Goal: Communication & Community: Answer question/provide support

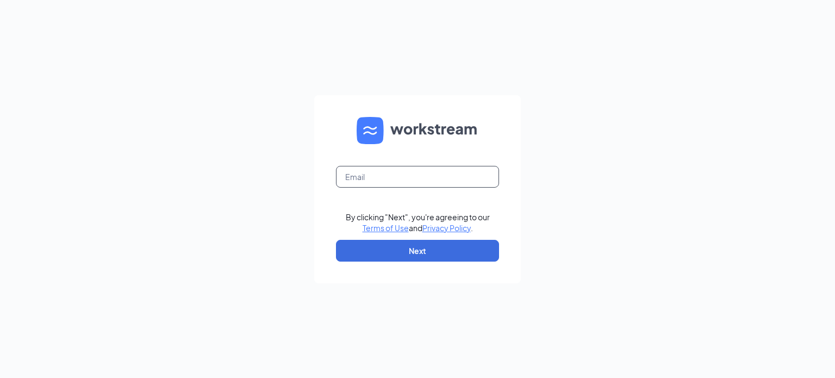
click at [404, 174] on input "text" at bounding box center [417, 177] width 163 height 22
type input "julietran@landonculvers.com"
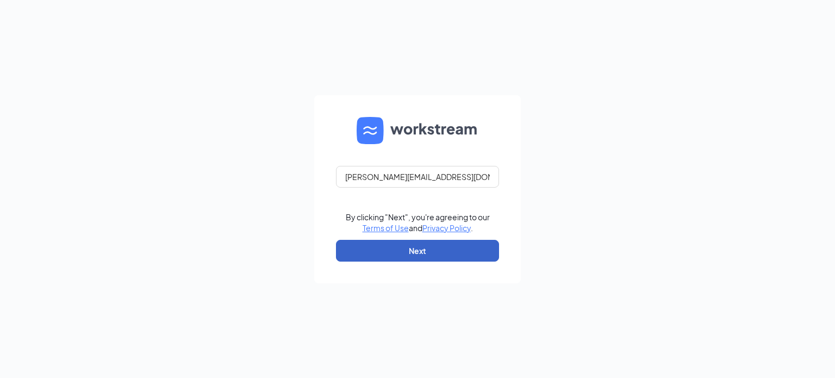
click at [406, 247] on button "Next" at bounding box center [417, 251] width 163 height 22
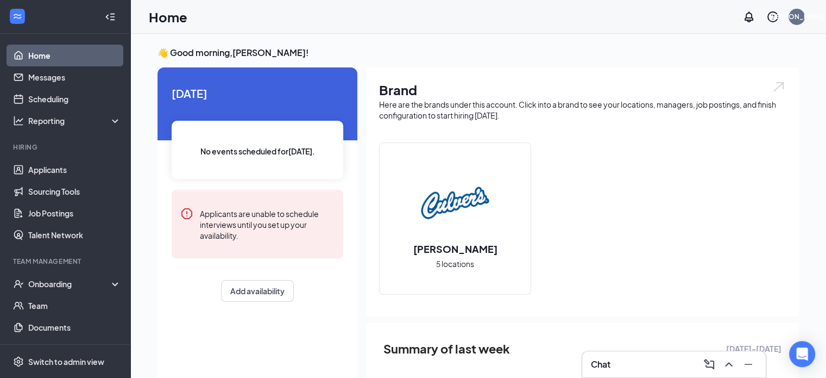
click at [639, 359] on div "Chat" at bounding box center [674, 363] width 166 height 17
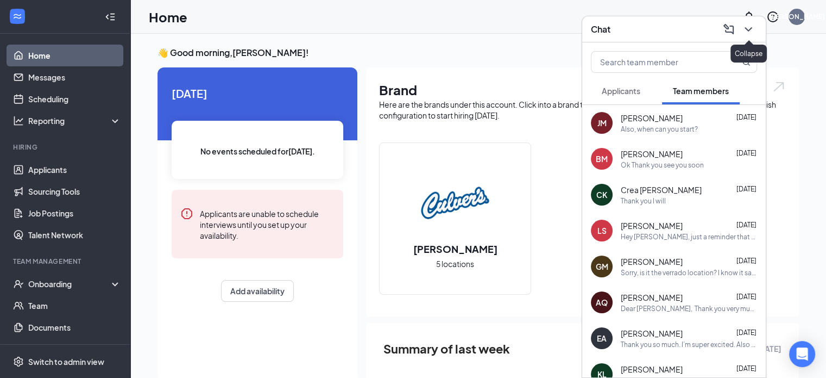
click at [745, 26] on icon "ChevronDown" at bounding box center [748, 29] width 13 height 13
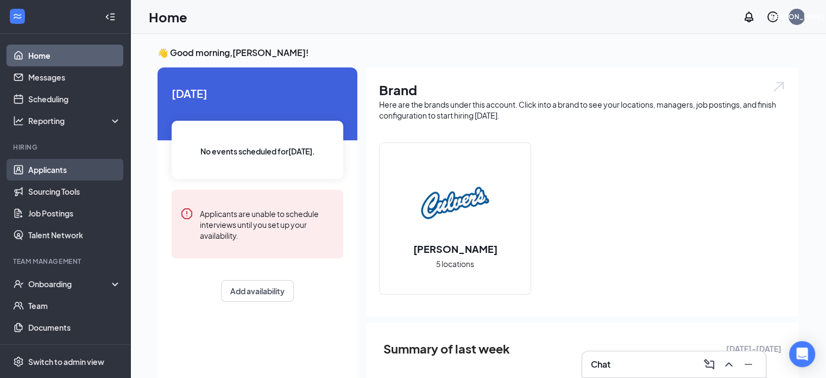
click at [83, 170] on link "Applicants" at bounding box center [74, 170] width 93 height 22
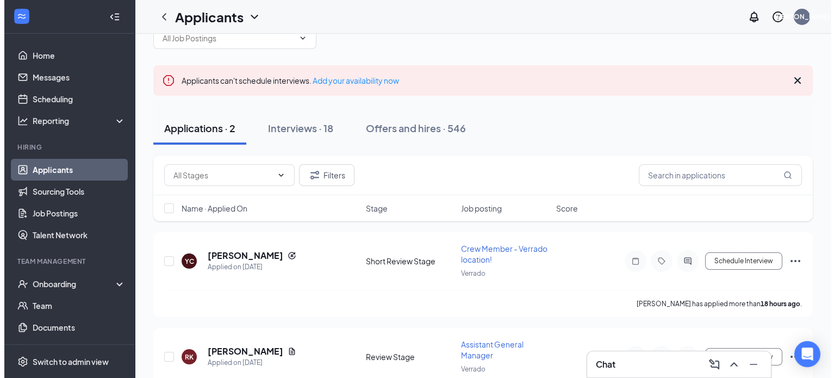
scroll to position [86, 0]
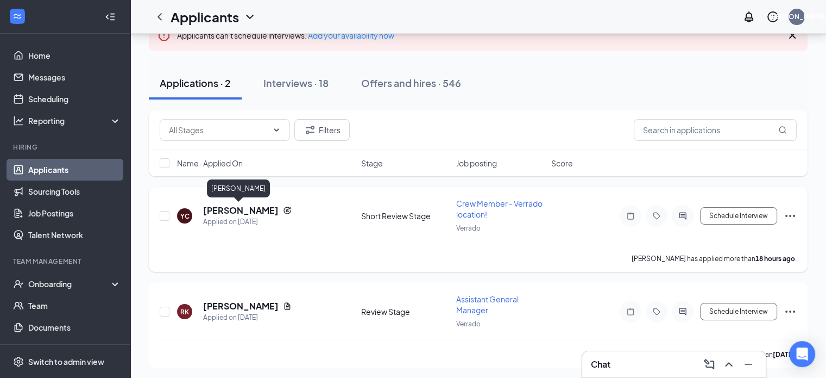
click at [243, 211] on h5 "[PERSON_NAME]" at bounding box center [241, 210] width 76 height 12
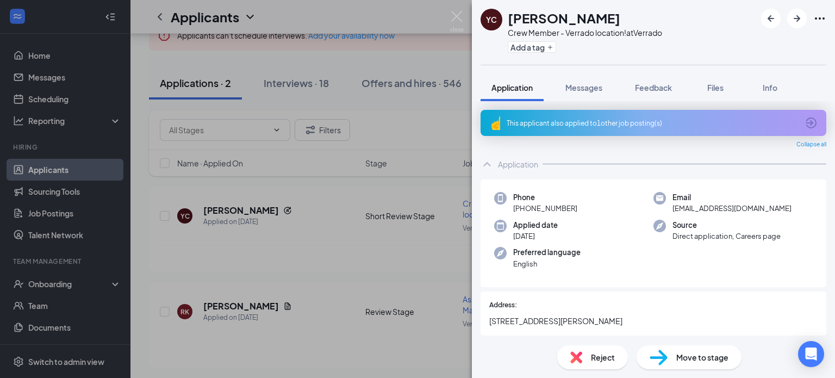
click at [603, 122] on div "This applicant also applied to 1 other job posting(s)" at bounding box center [651, 122] width 291 height 9
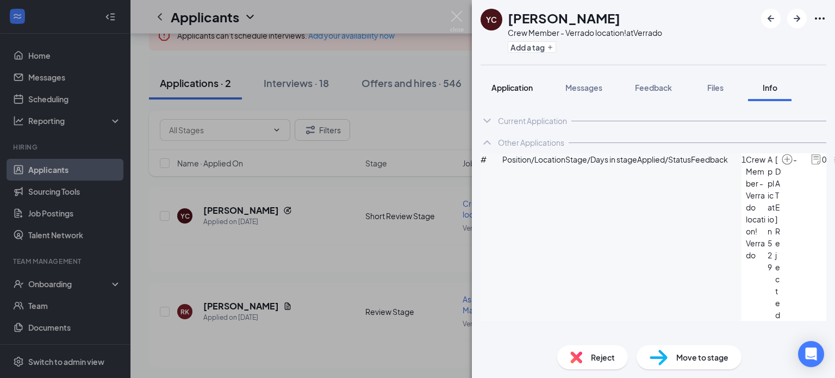
click at [523, 86] on span "Application" at bounding box center [511, 88] width 41 height 10
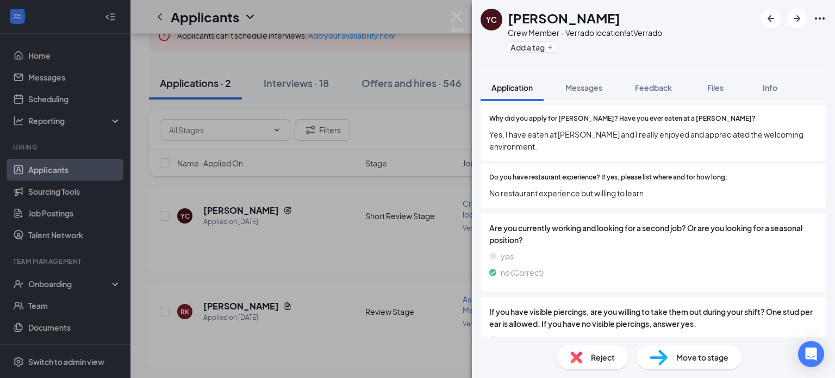
scroll to position [815, 0]
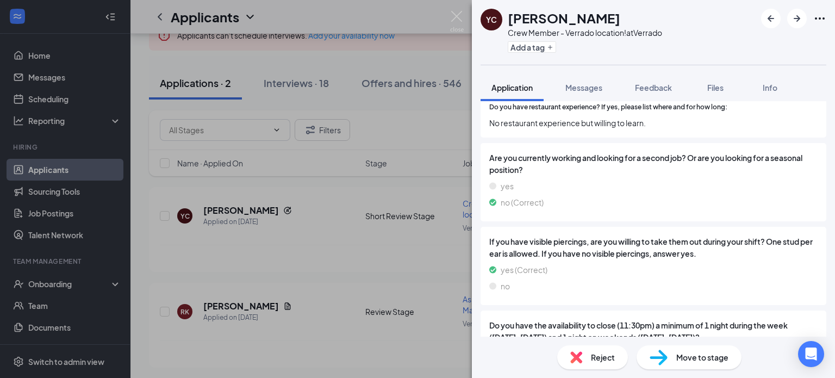
click at [693, 343] on div "Reject Move to stage" at bounding box center [653, 356] width 363 height 41
click at [693, 353] on span "Move to stage" at bounding box center [702, 357] width 52 height 12
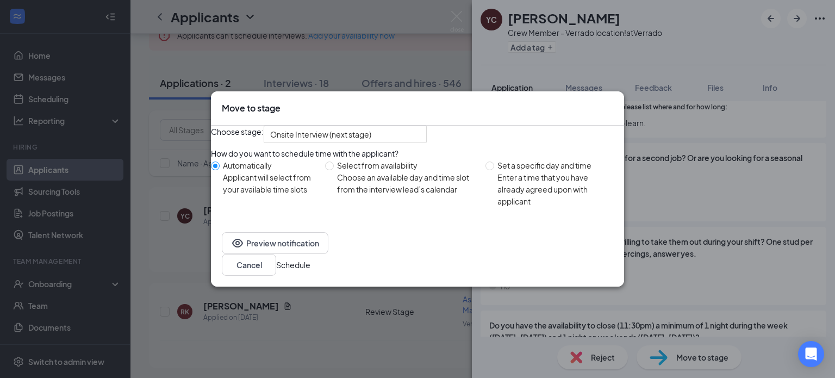
click at [310, 268] on button "Schedule" at bounding box center [293, 265] width 34 height 12
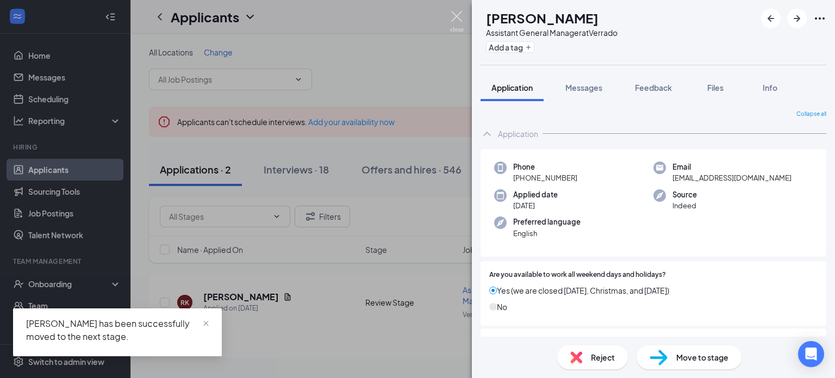
click at [456, 14] on img at bounding box center [457, 21] width 14 height 21
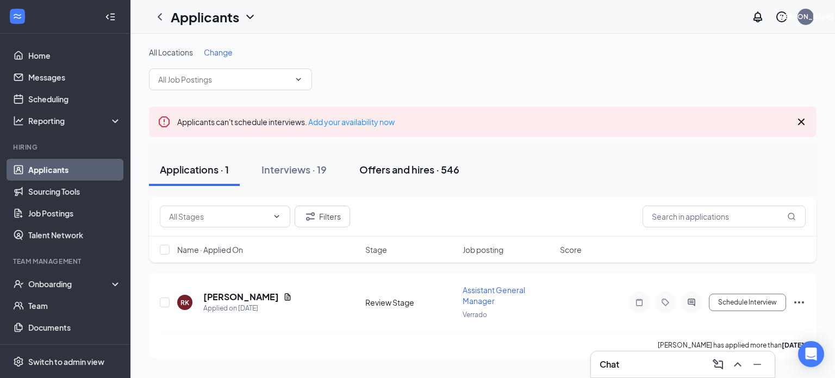
click at [413, 172] on div "Offers and hires · 546" at bounding box center [409, 169] width 100 height 14
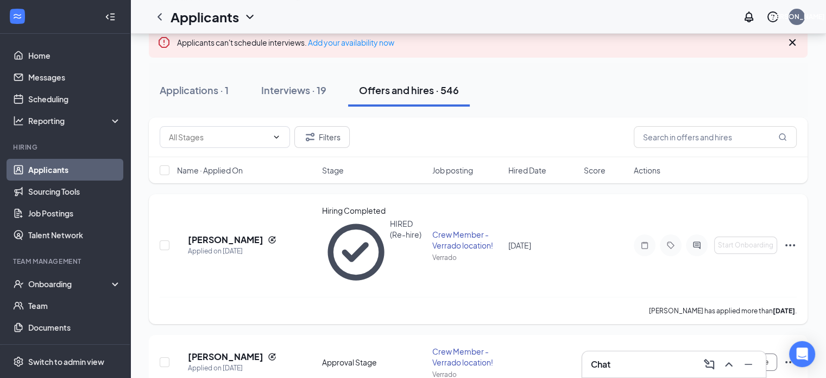
scroll to position [54, 0]
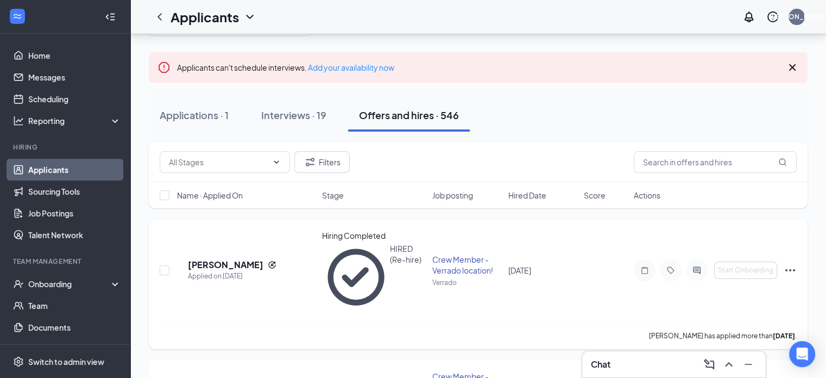
click at [788, 264] on icon "Ellipses" at bounding box center [790, 270] width 13 height 13
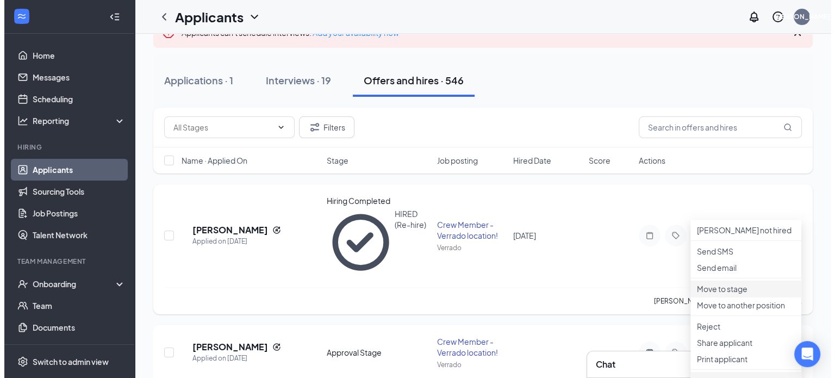
scroll to position [0, 0]
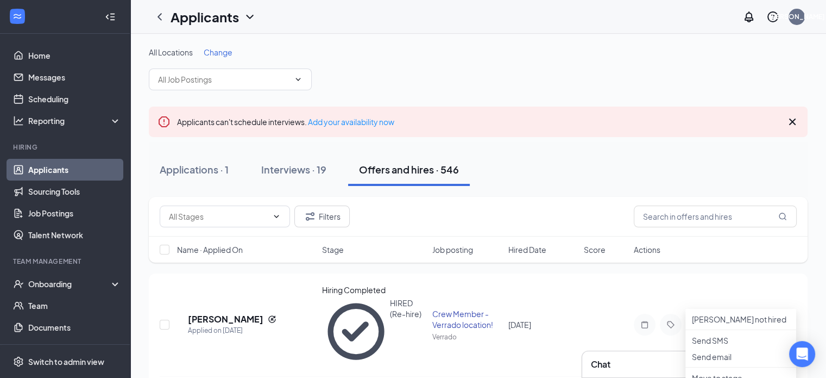
click at [563, 203] on div "Filters" at bounding box center [478, 217] width 659 height 40
click at [697, 321] on icon "ActiveChat" at bounding box center [696, 324] width 7 height 7
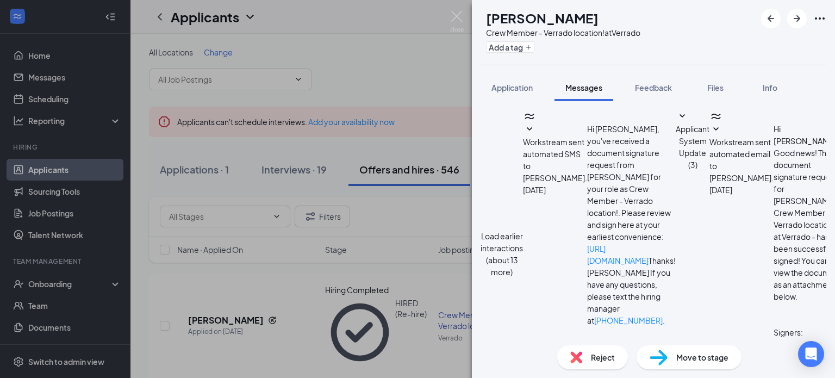
scroll to position [237, 0]
type textarea "Hey [PERSON_NAME], when are you available to start? I'll send out and reactivat…"
checkbox input "true"
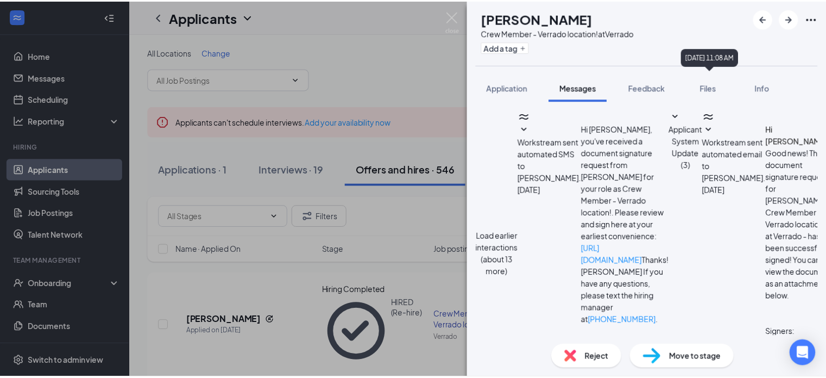
scroll to position [400, 0]
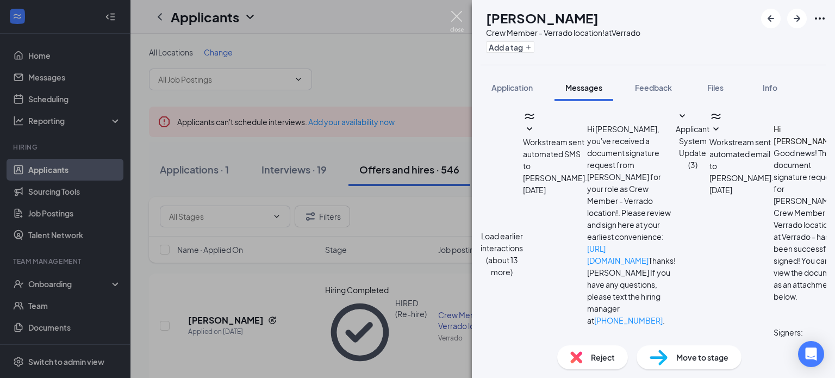
click at [453, 14] on img at bounding box center [457, 21] width 14 height 21
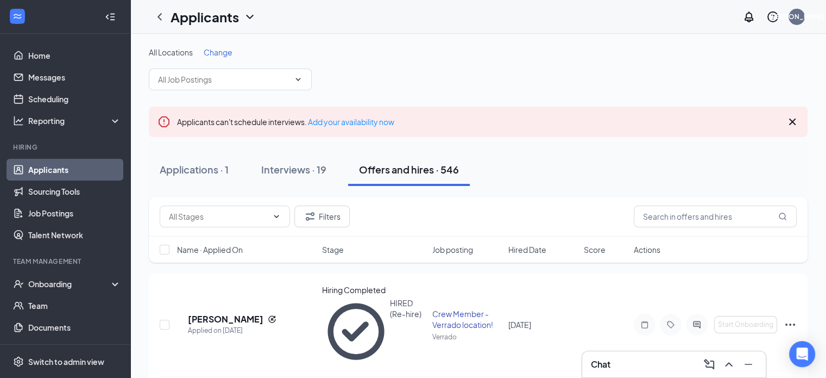
click at [637, 362] on div "Chat" at bounding box center [674, 363] width 166 height 17
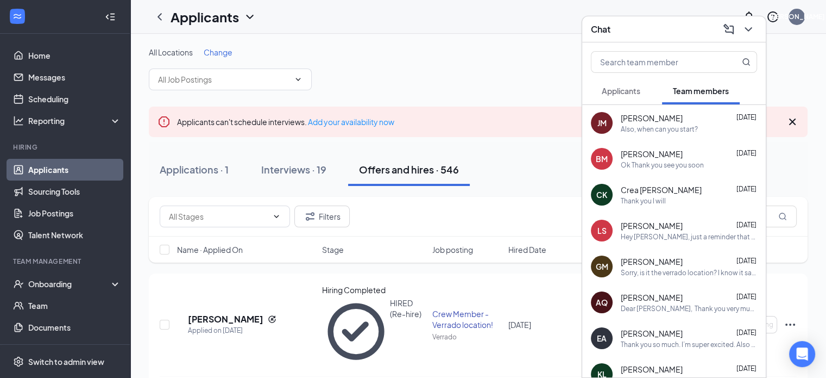
click at [718, 117] on div "[PERSON_NAME] [DATE]" at bounding box center [689, 117] width 136 height 11
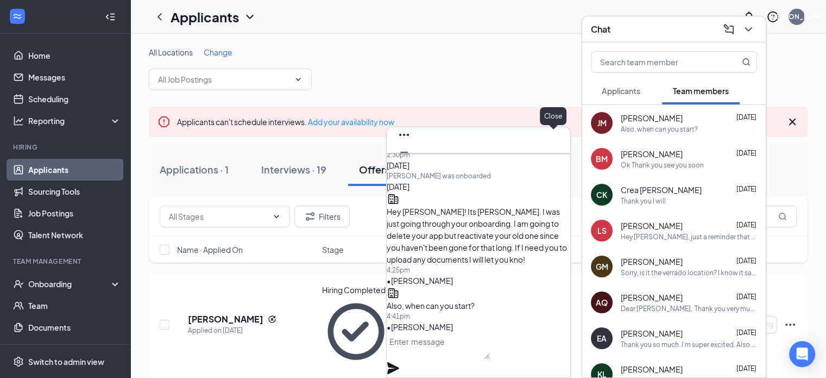
click at [411, 163] on icon "Cross" at bounding box center [404, 169] width 13 height 13
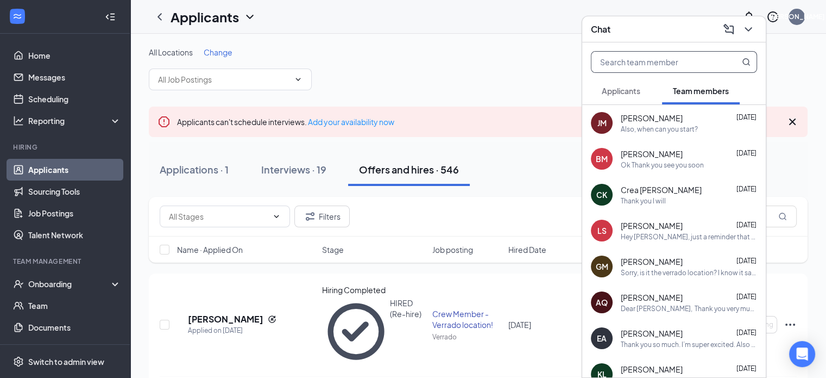
click at [666, 64] on input "text" at bounding box center [656, 62] width 129 height 21
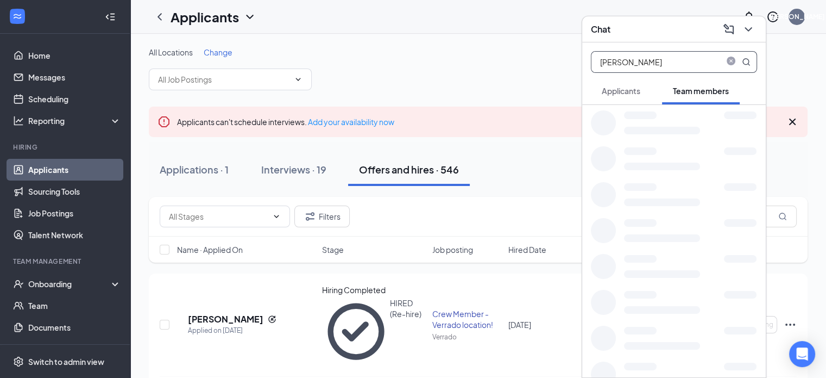
type input "[PERSON_NAME]"
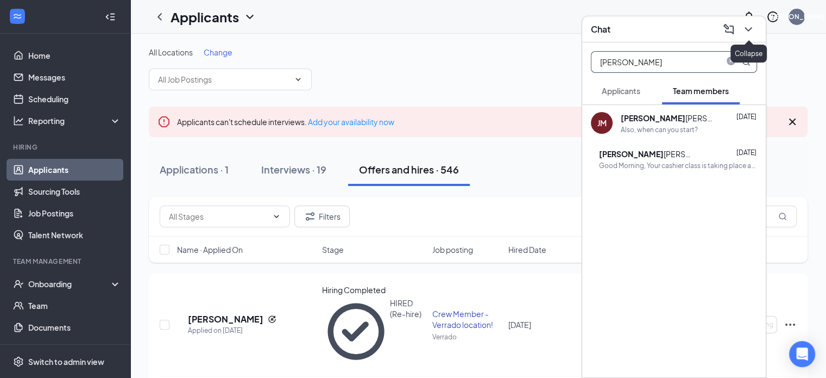
click at [751, 28] on icon "ChevronDown" at bounding box center [748, 29] width 7 height 4
